Goal: Task Accomplishment & Management: Manage account settings

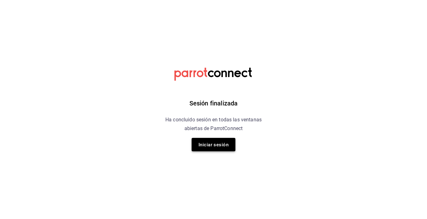
click at [214, 146] on font "Iniciar sesión" at bounding box center [214, 145] width 30 height 6
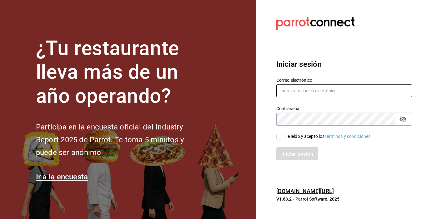
click at [318, 92] on input "text" at bounding box center [344, 90] width 136 height 13
type input "[EMAIL_ADDRESS][PERSON_NAME][PERSON_NAME][DOMAIN_NAME]"
click at [282, 137] on span "He leído y acepto los Términos y condiciones." at bounding box center [327, 136] width 90 height 7
click at [282, 137] on input "He leído y acepto los Términos y condiciones." at bounding box center [279, 137] width 6 height 6
checkbox input "true"
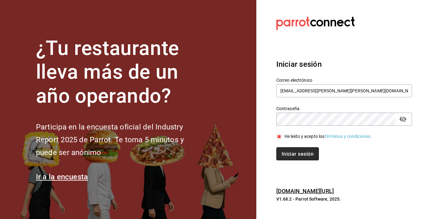
click at [291, 154] on font "Iniciar sesión" at bounding box center [298, 154] width 32 height 6
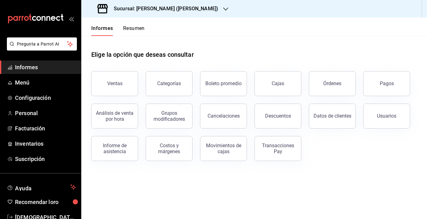
click at [223, 9] on icon "button" at bounding box center [225, 9] width 5 height 3
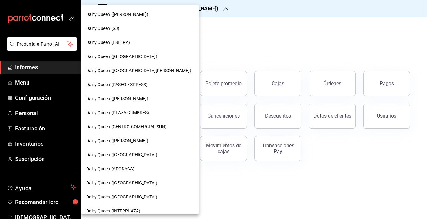
scroll to position [1, 0]
click at [129, 141] on font "Dairy Queen ([PERSON_NAME])" at bounding box center [117, 140] width 62 height 5
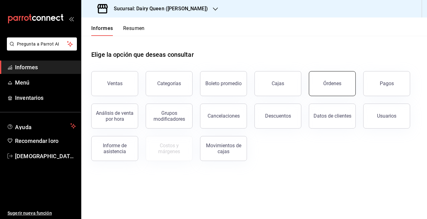
click at [332, 81] on font "Órdenes" at bounding box center [332, 84] width 18 height 6
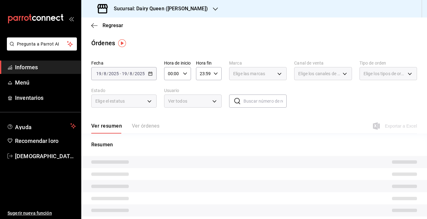
click at [150, 77] on div "2025-08-19 19 / 8 / 2025 - 2025-08-19 19 / 8 / 2025" at bounding box center [123, 73] width 65 height 13
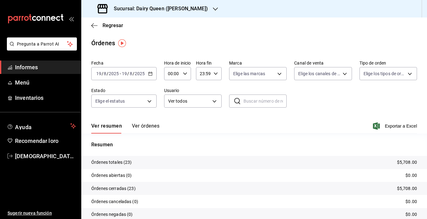
click at [150, 74] on icon "button" at bounding box center [150, 74] width 4 height 4
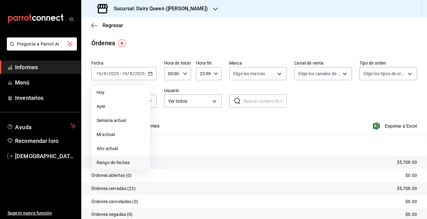
click at [118, 164] on font "Rango de fechas" at bounding box center [113, 162] width 33 height 5
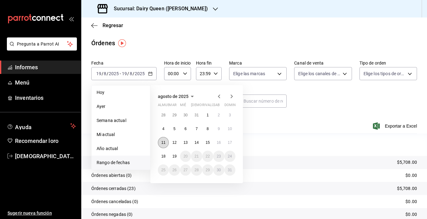
click at [163, 141] on font "11" at bounding box center [163, 143] width 4 height 4
click at [229, 140] on button "17" at bounding box center [229, 142] width 11 height 11
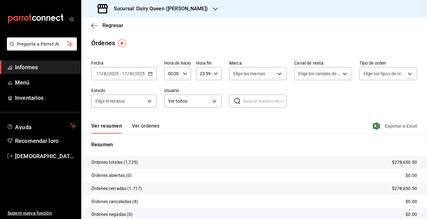
click at [378, 128] on span "Exportar a Excel" at bounding box center [395, 127] width 43 height 8
click at [213, 12] on div at bounding box center [215, 9] width 5 height 7
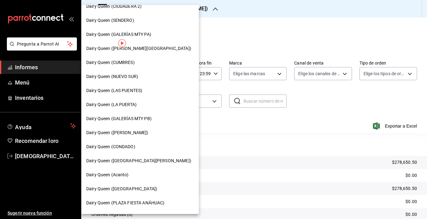
scroll to position [232, 0]
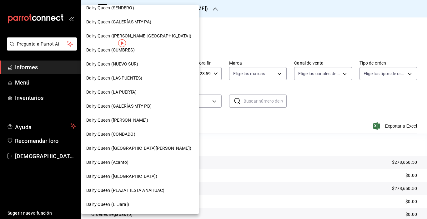
click at [160, 150] on font "Dairy Queen (PLAZA FIESTA SAN AGUSTÍN)" at bounding box center [138, 148] width 105 height 5
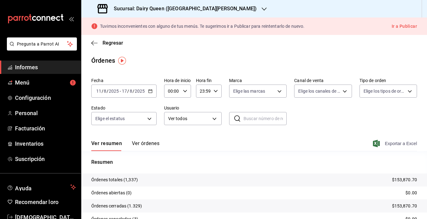
click at [385, 145] on font "Exportar a Excel" at bounding box center [401, 143] width 32 height 5
click at [233, 9] on font "Sucursal: Dairy Queen (PLAZA FIESTA SAN AGUSTÍN)" at bounding box center [185, 9] width 143 height 6
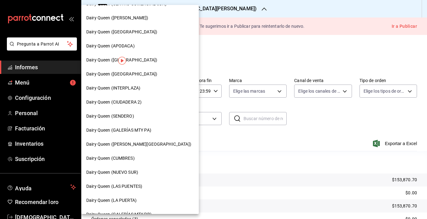
scroll to position [124, 0]
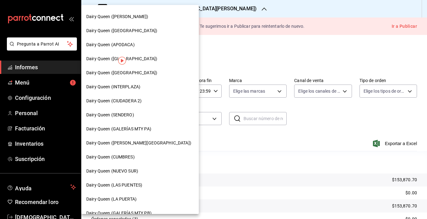
click at [133, 173] on font "Dairy Queen (NUEVO SUR)" at bounding box center [112, 171] width 52 height 5
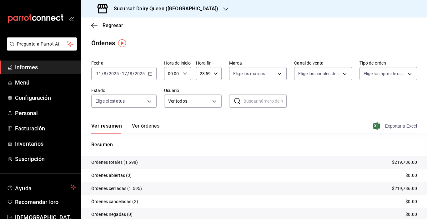
click at [385, 128] on font "Exportar a Excel" at bounding box center [401, 126] width 32 height 5
click at [185, 6] on font "Sucursal: Dairy Queen (NUEVO SUR)" at bounding box center [166, 9] width 104 height 6
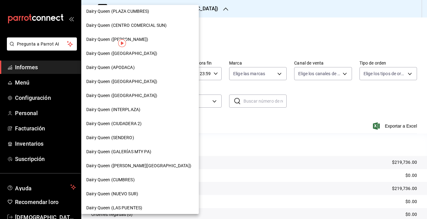
scroll to position [106, 0]
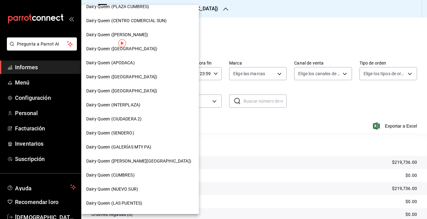
click at [134, 161] on font "Dairy Queen (VALLE ALTO)" at bounding box center [138, 161] width 105 height 5
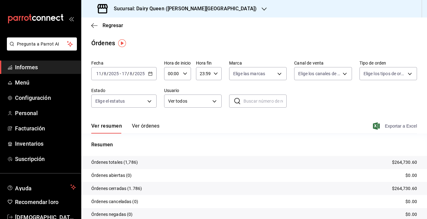
click at [378, 124] on span "Exportar a Excel" at bounding box center [395, 127] width 43 height 8
click at [262, 9] on icon "button" at bounding box center [264, 9] width 5 height 5
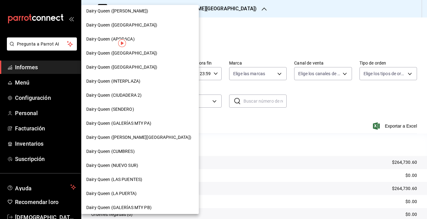
scroll to position [133, 0]
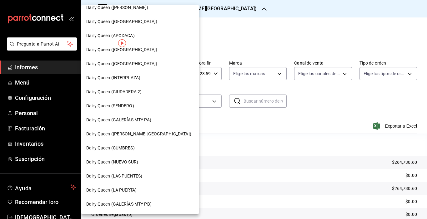
click at [144, 178] on div "Dairy Queen (LAS PUENTES)" at bounding box center [140, 176] width 108 height 7
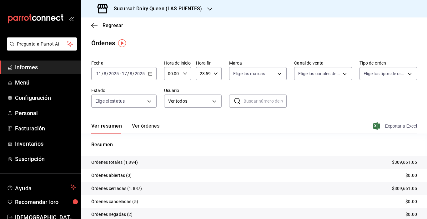
click at [391, 127] on font "Exportar a Excel" at bounding box center [401, 126] width 32 height 5
click at [208, 6] on div at bounding box center [209, 9] width 5 height 7
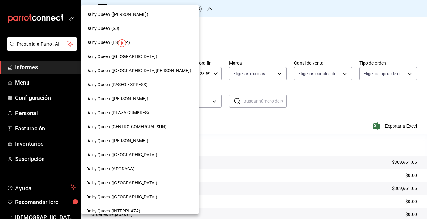
drag, startPoint x: 185, startPoint y: 65, endPoint x: 184, endPoint y: 85, distance: 19.4
click at [184, 85] on div "Dairy Queen (HUMBERTO) Dairy Queen (SJ) Dairy Queen (ESFERA) Dairy Queen (PASEO…" at bounding box center [140, 109] width 118 height 209
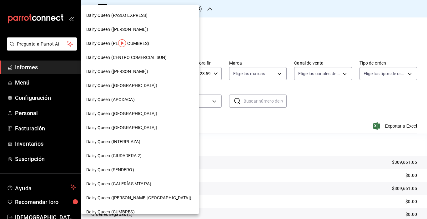
scroll to position [70, 0]
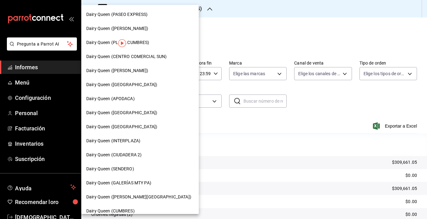
click at [130, 168] on font "Dairy Queen (SENDERO)" at bounding box center [110, 169] width 48 height 5
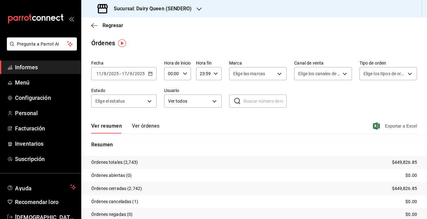
click at [385, 129] on font "Exportar a Excel" at bounding box center [401, 126] width 32 height 5
click at [197, 10] on icon "button" at bounding box center [199, 9] width 5 height 5
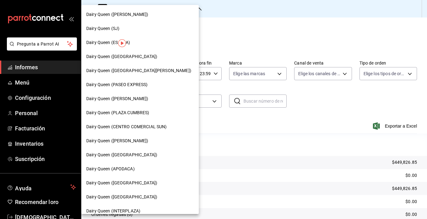
click at [148, 97] on font "Dairy Queen (Citadina Escobedo)" at bounding box center [117, 98] width 62 height 5
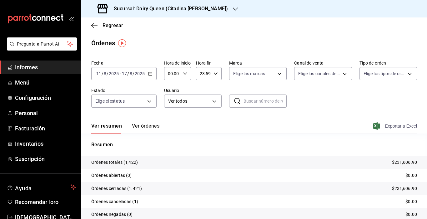
click at [375, 125] on icon "button" at bounding box center [376, 127] width 7 height 8
click at [203, 11] on font "Sucursal: Dairy Queen (Citadina Escobedo)" at bounding box center [171, 9] width 114 height 6
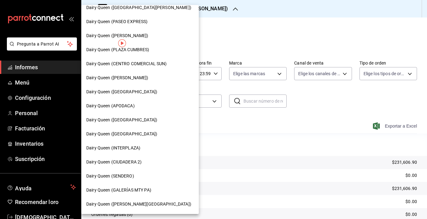
scroll to position [65, 0]
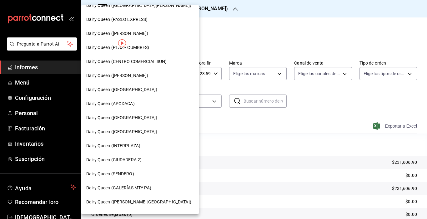
click at [132, 160] on font "Dairy Queen (CIUDADERA 2)" at bounding box center [113, 160] width 55 height 5
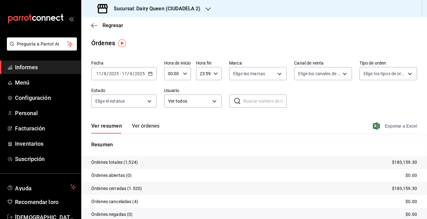
click at [394, 128] on font "Exportar a Excel" at bounding box center [401, 126] width 32 height 5
click at [195, 13] on div "Sucursal: Dairy Queen (CIUDADELA 2)" at bounding box center [149, 9] width 127 height 18
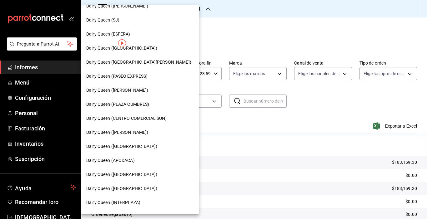
scroll to position [10, 0]
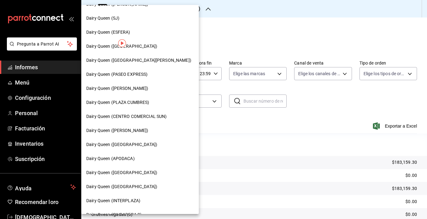
click at [139, 143] on font "Dairy Queen (Plaza Paraíso)" at bounding box center [121, 144] width 71 height 5
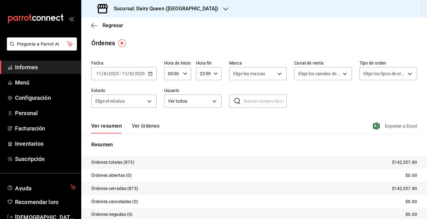
click at [385, 125] on font "Exportar a Excel" at bounding box center [401, 126] width 32 height 5
click at [385, 126] on font "Exportar a Excel" at bounding box center [401, 126] width 32 height 5
click at [201, 10] on div "Sucursal: Dairy Queen (Plaza Paraíso)" at bounding box center [158, 9] width 144 height 18
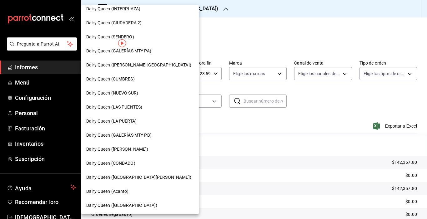
scroll to position [232, 0]
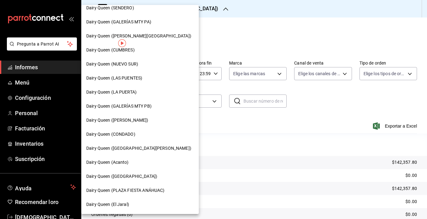
click at [158, 190] on font "Dairy Queen (PLAZA FIESTA ANÁHUAC)" at bounding box center [125, 190] width 78 height 5
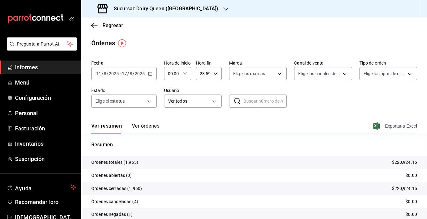
click at [394, 127] on font "Exportar a Excel" at bounding box center [401, 126] width 32 height 5
click at [217, 5] on h3 "Sucursal: Dairy Queen (PLAZA FIESTA ANÁHUAC)" at bounding box center [163, 9] width 109 height 8
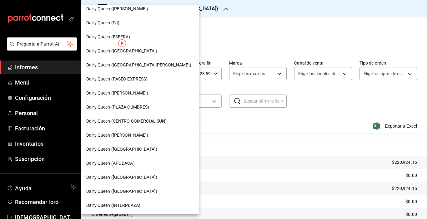
scroll to position [6, 0]
click at [133, 173] on div "Dairy Queen (CONCORDIA)" at bounding box center [140, 177] width 118 height 14
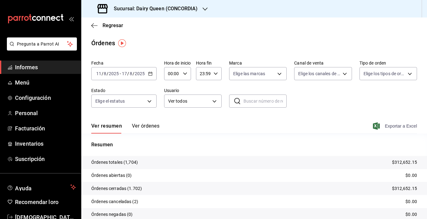
click at [393, 128] on font "Exportar a Excel" at bounding box center [401, 126] width 32 height 5
click at [174, 9] on font "Sucursal: Dairy Queen (CONCORDIA)" at bounding box center [156, 9] width 84 height 6
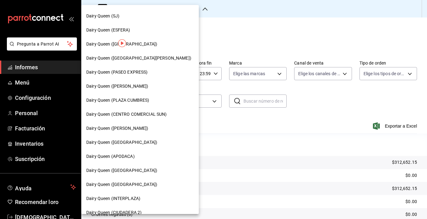
scroll to position [13, 0]
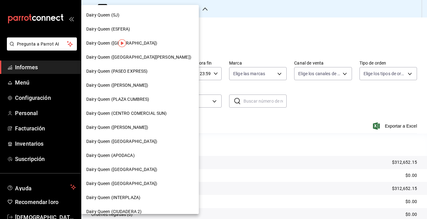
click at [151, 111] on font "Dairy Queen (CENTRO COMERCIAL SUN)" at bounding box center [126, 113] width 80 height 5
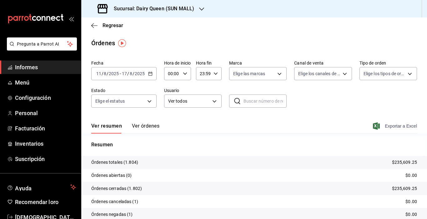
click at [379, 124] on span "Exportar a Excel" at bounding box center [395, 127] width 43 height 8
click at [199, 10] on icon "button" at bounding box center [201, 9] width 5 height 5
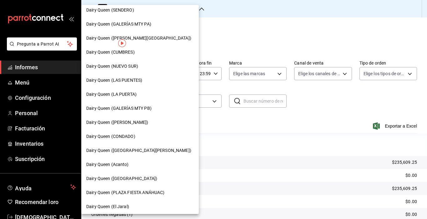
scroll to position [232, 0]
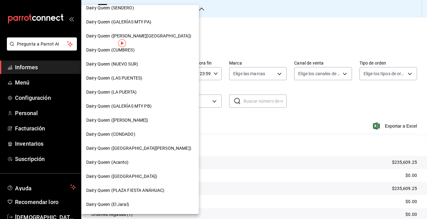
click at [141, 162] on div "Dairy Queen (Acanto)" at bounding box center [140, 162] width 108 height 7
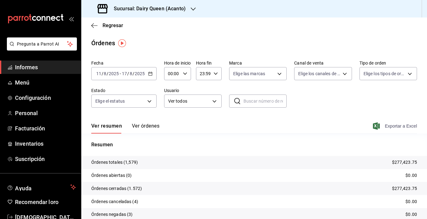
click at [390, 125] on font "Exportar a Excel" at bounding box center [401, 126] width 32 height 5
click at [192, 8] on icon "button" at bounding box center [193, 9] width 5 height 5
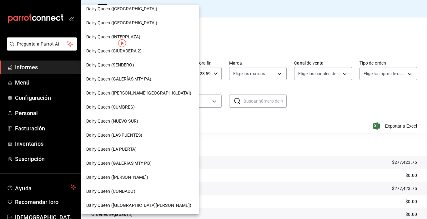
scroll to position [173, 0]
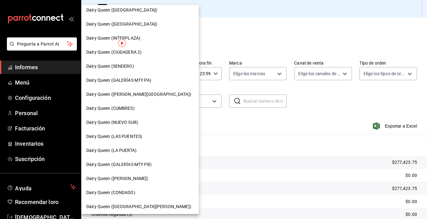
click at [132, 26] on font "Dairy Queen (Riviera del sol)" at bounding box center [121, 24] width 71 height 5
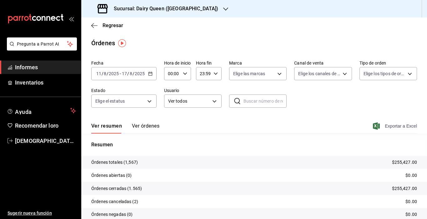
click at [385, 127] on font "Exportar a Excel" at bounding box center [401, 126] width 32 height 5
click at [223, 7] on icon "button" at bounding box center [225, 9] width 5 height 5
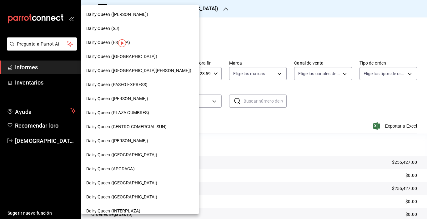
click at [166, 69] on font "Dairy Queen (GALERIAS VALLE ORIENTE)" at bounding box center [138, 70] width 105 height 5
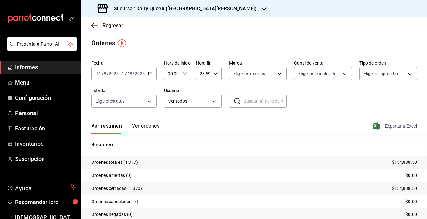
click at [379, 123] on span "Exportar a Excel" at bounding box center [395, 127] width 43 height 8
click at [189, 8] on font "Sucursal: Dairy Queen (GALERIAS VALLE ORIENTE)" at bounding box center [185, 9] width 143 height 6
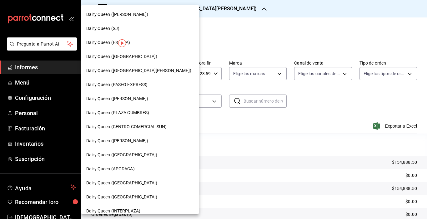
click at [147, 18] on div "Dairy Queen (HUMBERTO)" at bounding box center [140, 14] width 108 height 7
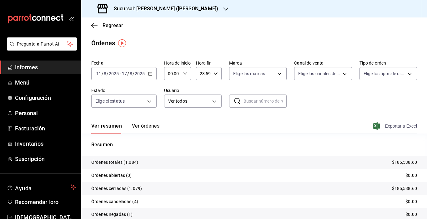
click at [398, 128] on font "Exportar a Excel" at bounding box center [401, 126] width 32 height 5
click at [178, 8] on font "Sucursal: Dairy Queen (HUMBERTO)" at bounding box center [166, 9] width 104 height 6
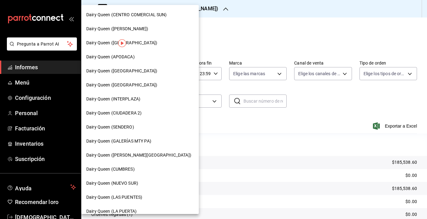
scroll to position [115, 0]
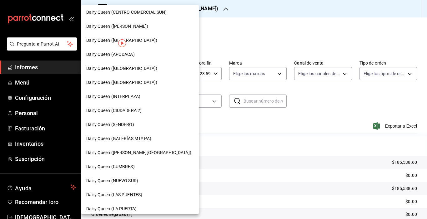
click at [136, 207] on font "Dairy Queen (LA PUERTA)" at bounding box center [111, 209] width 50 height 5
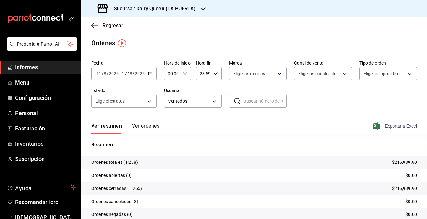
click at [387, 127] on font "Exportar a Excel" at bounding box center [401, 126] width 32 height 5
click at [191, 3] on div "Sucursal: Dairy Queen (LA PUERTA)" at bounding box center [147, 9] width 122 height 18
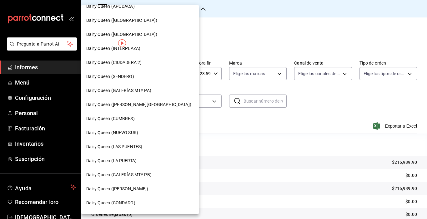
scroll to position [166, 0]
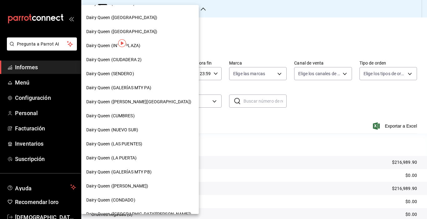
click at [116, 187] on font "Dairy Queen (GARCIA)" at bounding box center [117, 186] width 62 height 5
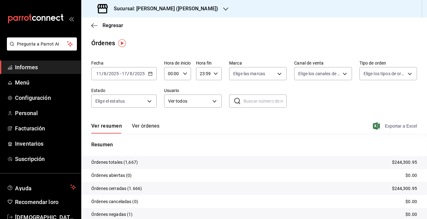
click at [385, 126] on font "Exportar a Excel" at bounding box center [401, 126] width 32 height 5
click at [223, 11] on icon "button" at bounding box center [225, 9] width 5 height 5
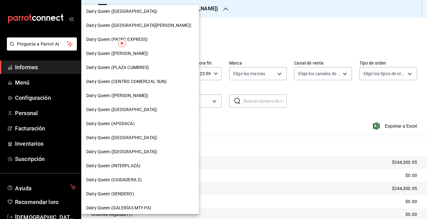
scroll to position [46, 0]
click at [125, 164] on font "Dairy Queen (INTERPLAZA)" at bounding box center [113, 165] width 54 height 5
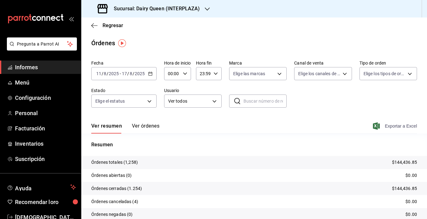
click at [375, 129] on icon "button" at bounding box center [376, 127] width 7 height 8
click at [190, 13] on div "Sucursal: Dairy Queen (INTERPLAZA)" at bounding box center [149, 9] width 126 height 18
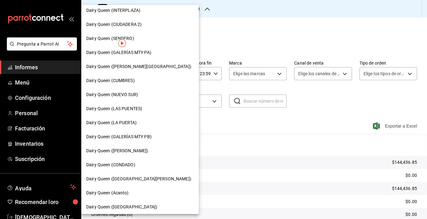
scroll to position [232, 0]
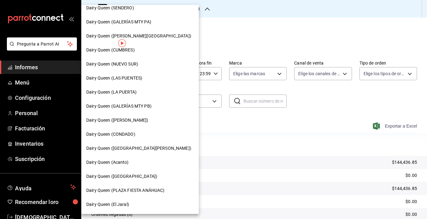
click at [143, 174] on div "Dairy Queen (PLAZA KUNE)" at bounding box center [140, 177] width 108 height 7
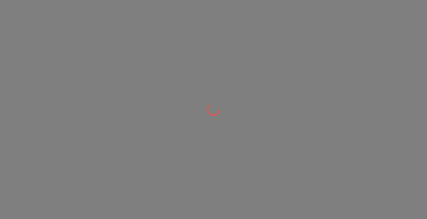
click at [220, 219] on div at bounding box center [213, 109] width 427 height 219
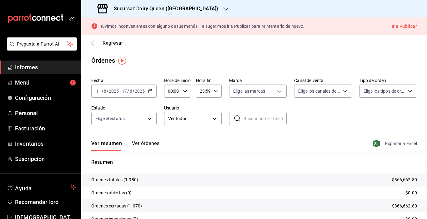
click at [385, 142] on font "Exportar a Excel" at bounding box center [401, 143] width 32 height 5
click at [223, 12] on div at bounding box center [225, 9] width 5 height 7
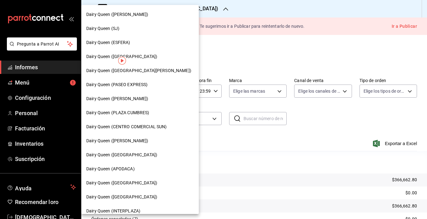
click at [127, 34] on div "Dairy Queen (SJ)" at bounding box center [140, 29] width 118 height 14
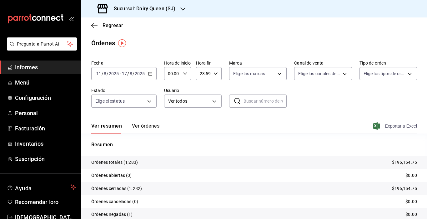
click at [388, 126] on font "Exportar a Excel" at bounding box center [401, 126] width 32 height 5
click at [183, 7] on icon "button" at bounding box center [182, 9] width 5 height 5
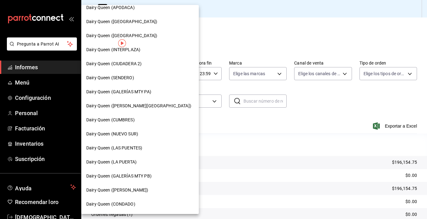
scroll to position [162, 0]
click at [148, 174] on font "Dairy Queen (GALERÍAS MTY PB)" at bounding box center [118, 176] width 65 height 5
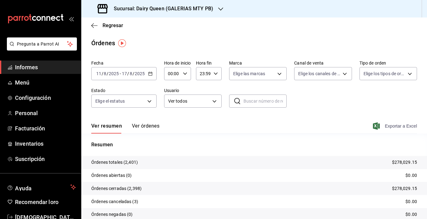
click at [385, 126] on font "Exportar a Excel" at bounding box center [401, 126] width 32 height 5
click at [193, 14] on div "Sucursal: Dairy Queen (GALERIAS MTY PB)" at bounding box center [155, 9] width 139 height 18
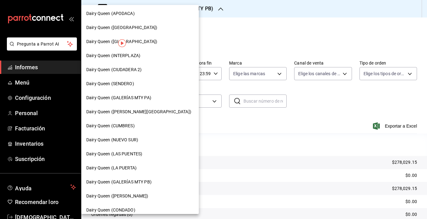
scroll to position [161, 0]
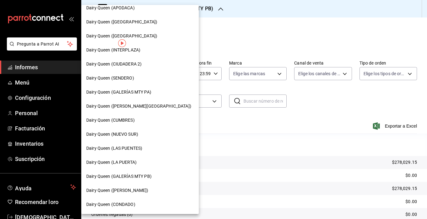
click at [148, 92] on font "Dairy Queen (GALERÍAS MTY PA)" at bounding box center [118, 92] width 65 height 5
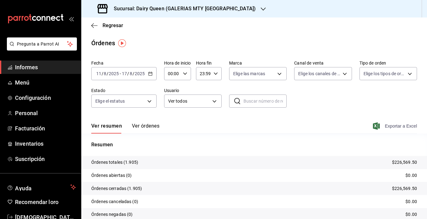
click at [376, 123] on span "Exportar a Excel" at bounding box center [395, 127] width 43 height 8
click at [195, 14] on div "Sucursal: Dairy Queen (GALERIAS MTY PA)" at bounding box center [177, 9] width 182 height 18
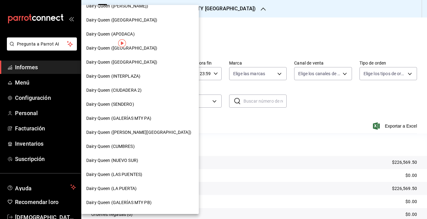
scroll to position [138, 0]
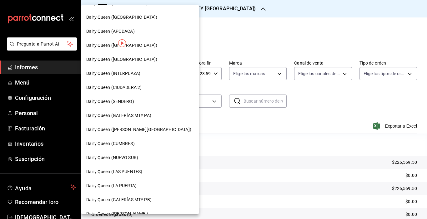
click at [133, 146] on font "Dairy Queen (CUMBRES)" at bounding box center [110, 143] width 48 height 5
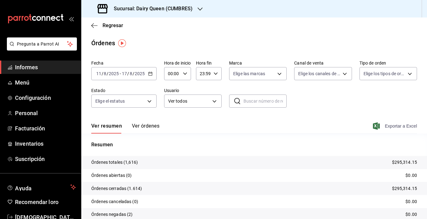
click at [380, 123] on span "Exportar a Excel" at bounding box center [395, 127] width 43 height 8
click at [199, 11] on icon "button" at bounding box center [200, 9] width 5 height 5
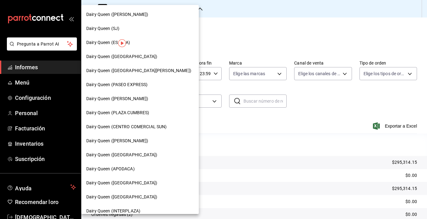
click at [145, 112] on font "Dairy Queen (PLAZA CUMBRES)" at bounding box center [117, 112] width 63 height 5
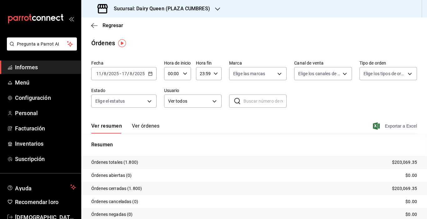
click at [386, 125] on font "Exportar a Excel" at bounding box center [401, 126] width 32 height 5
